Goal: Information Seeking & Learning: Learn about a topic

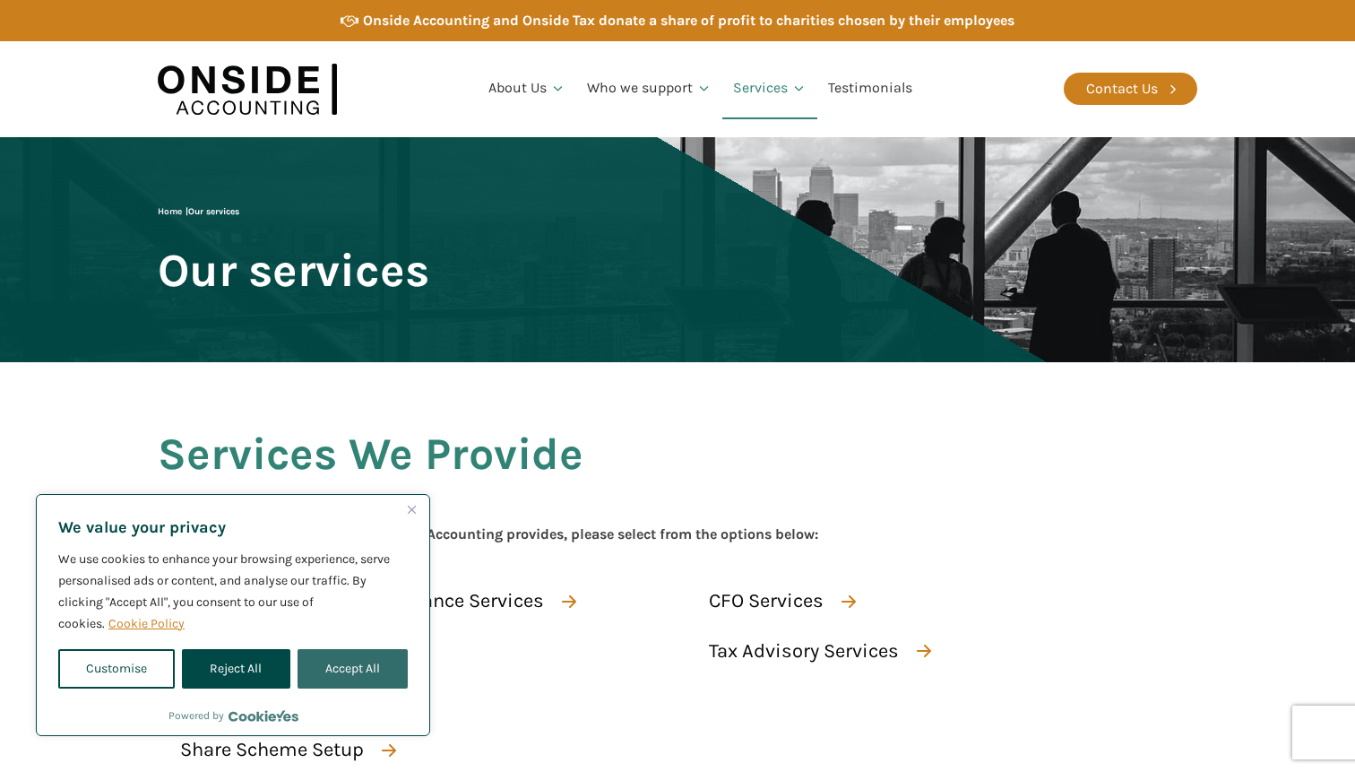
click at [347, 677] on button "Accept All" at bounding box center [353, 668] width 110 height 39
checkbox input "true"
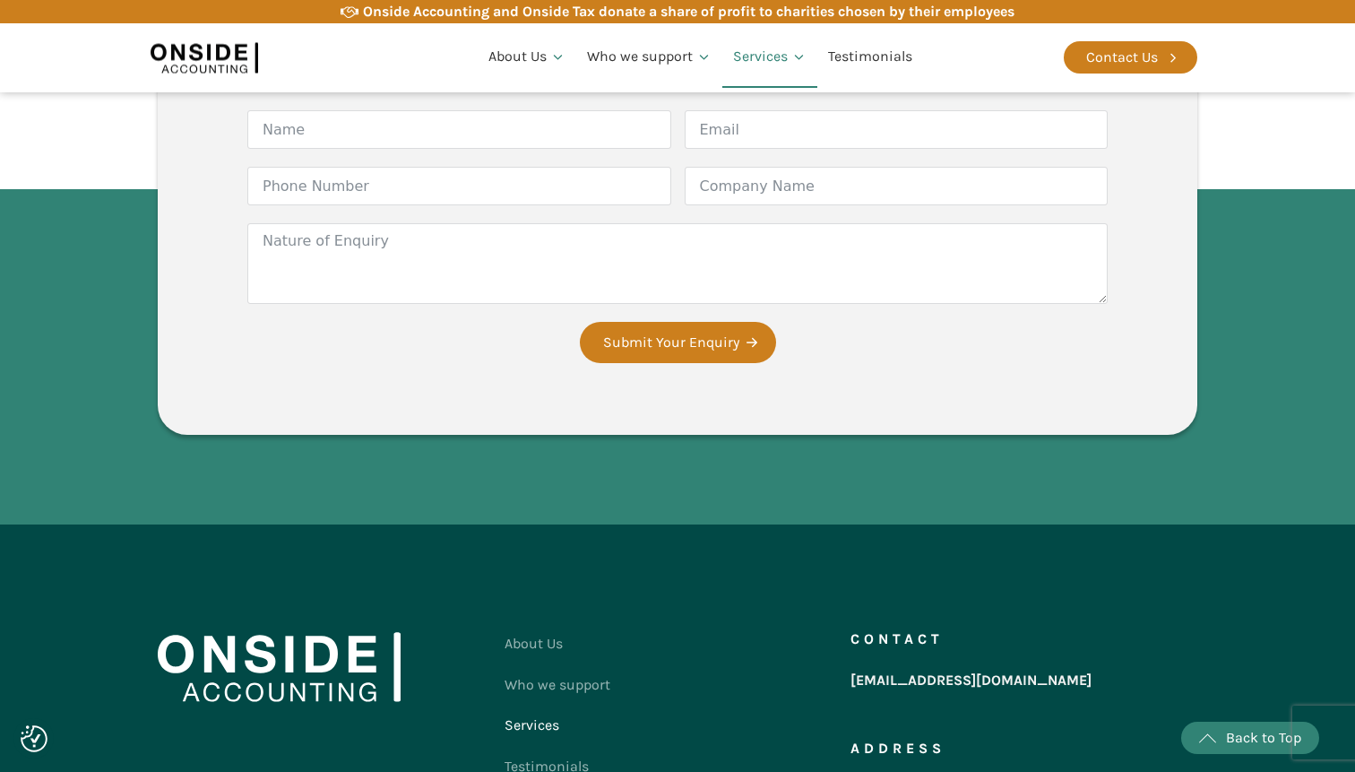
scroll to position [3072, 0]
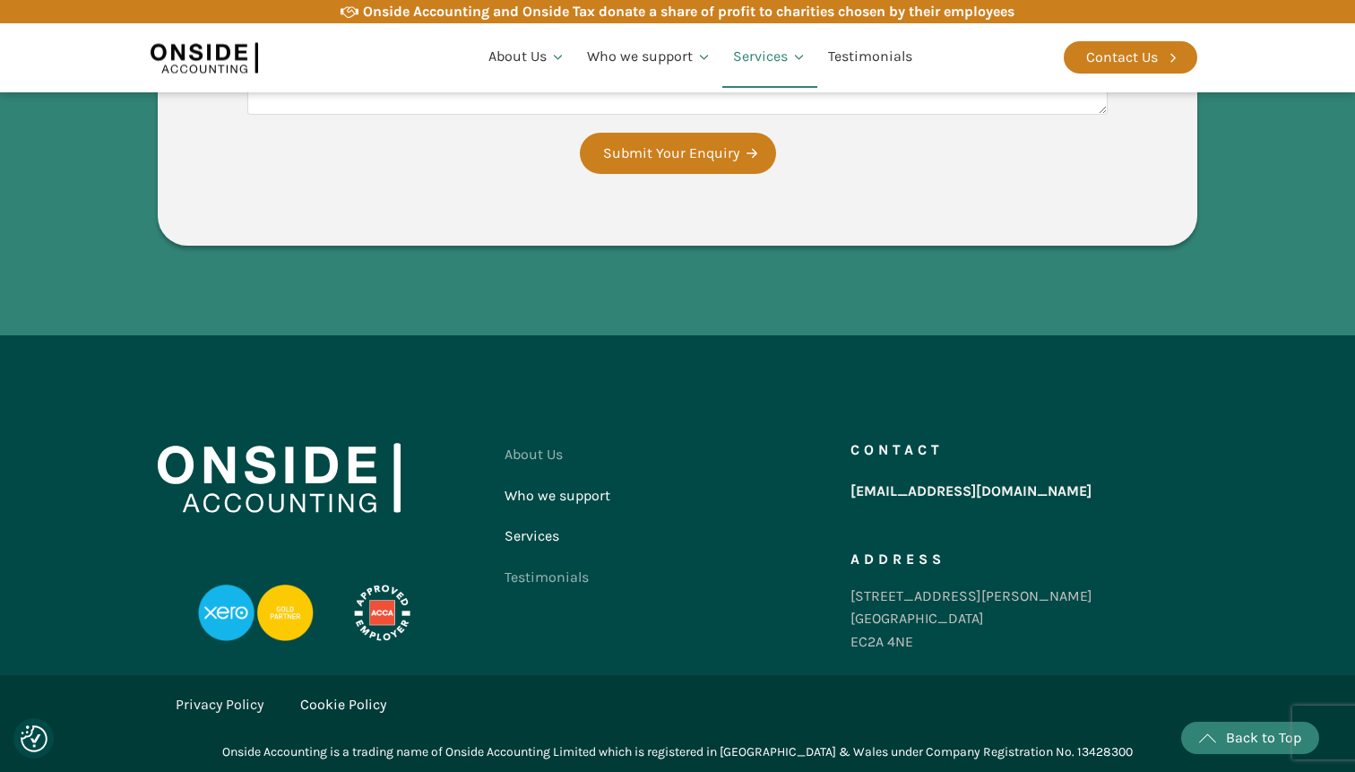
click at [565, 493] on link "Who we support" at bounding box center [558, 495] width 106 height 41
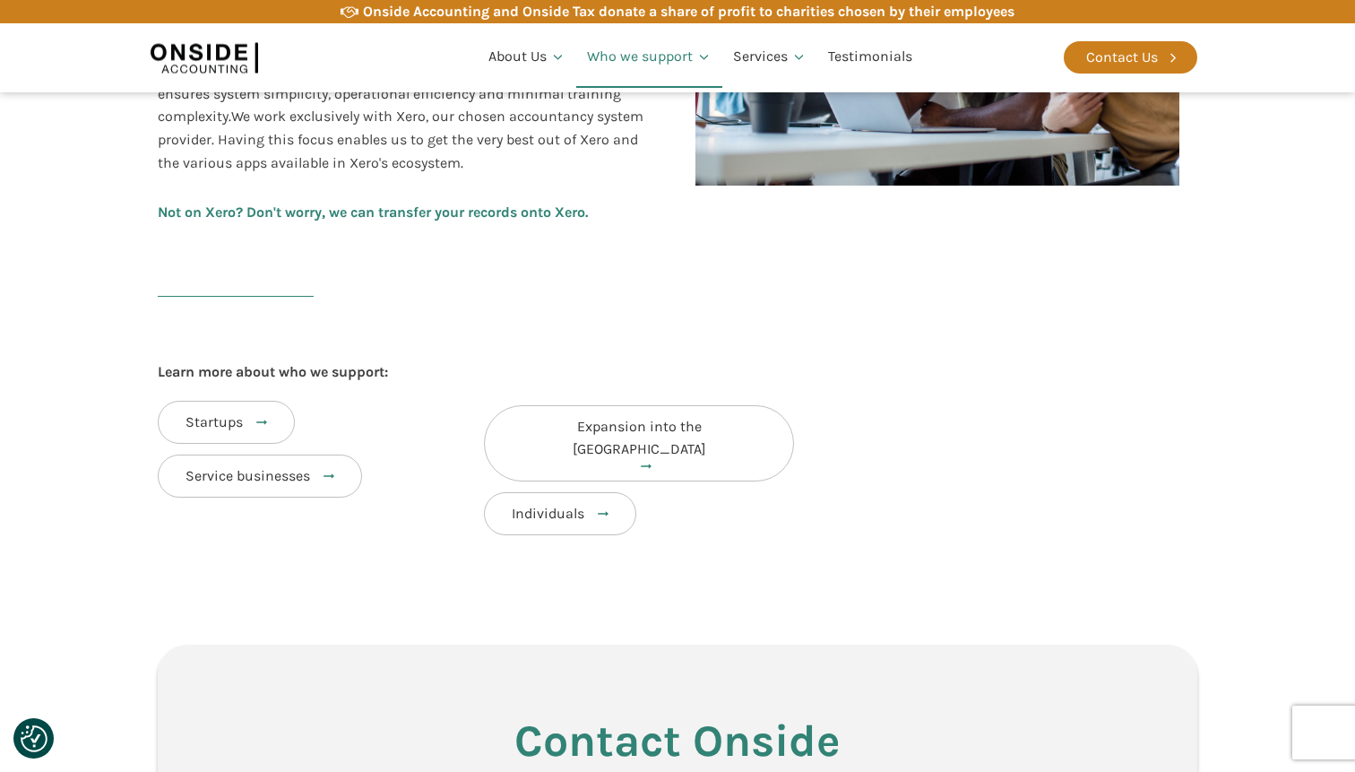
scroll to position [754, 0]
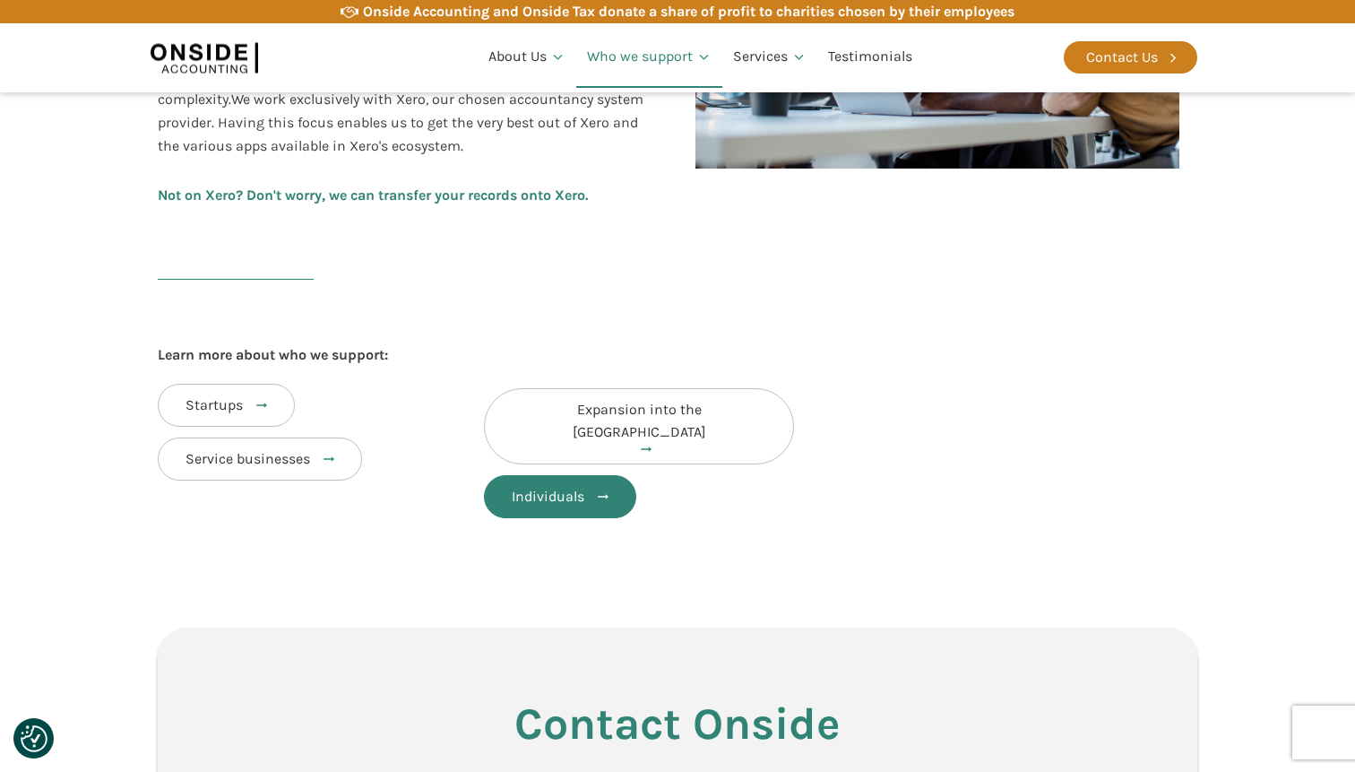
click at [568, 475] on link "Individuals" at bounding box center [560, 496] width 152 height 43
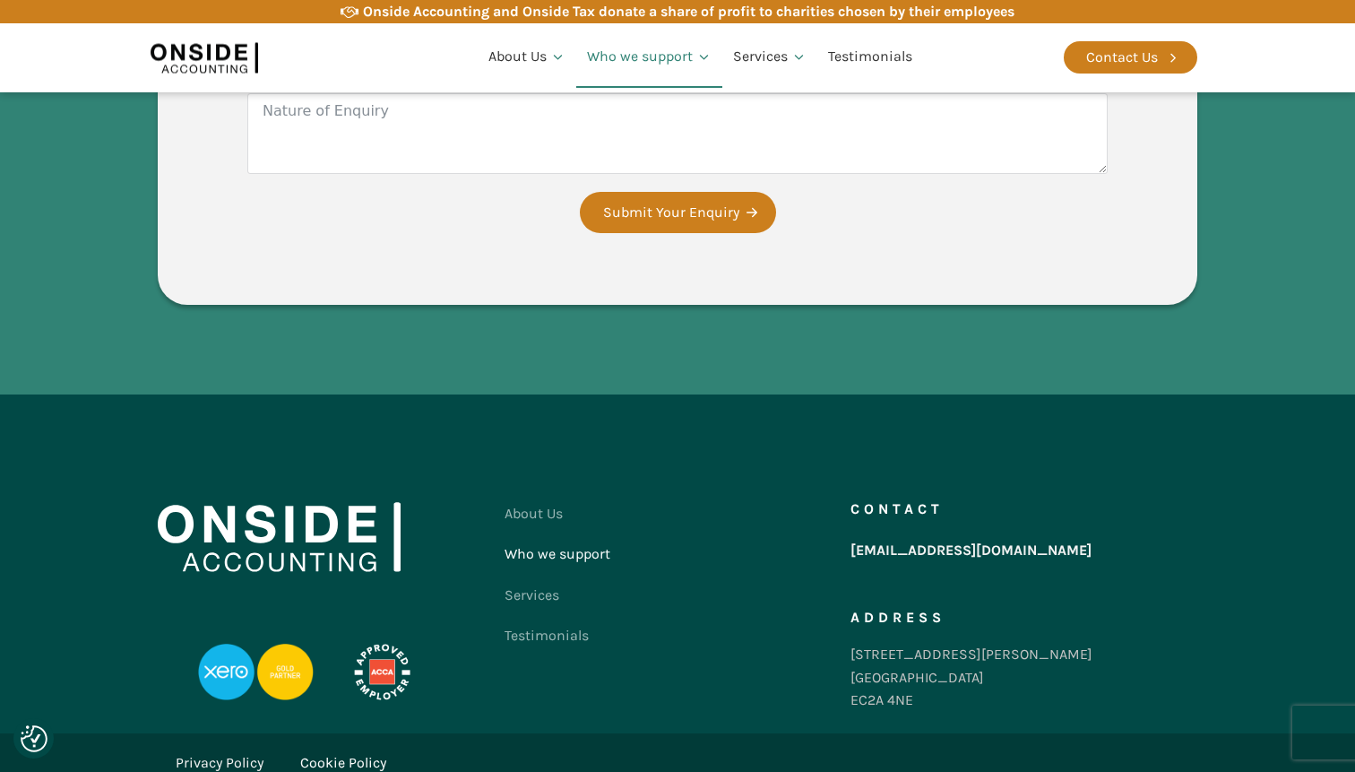
scroll to position [1600, 0]
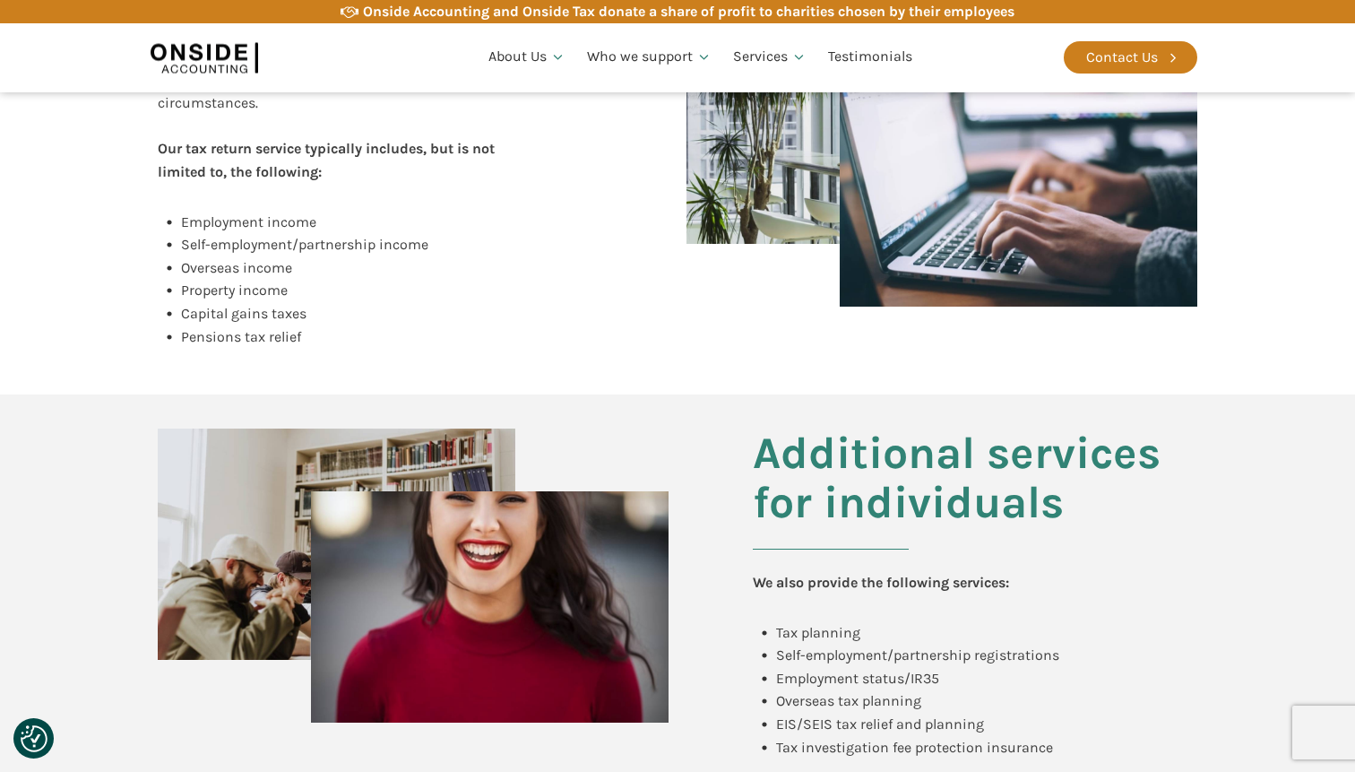
scroll to position [551, 0]
